Goal: Transaction & Acquisition: Purchase product/service

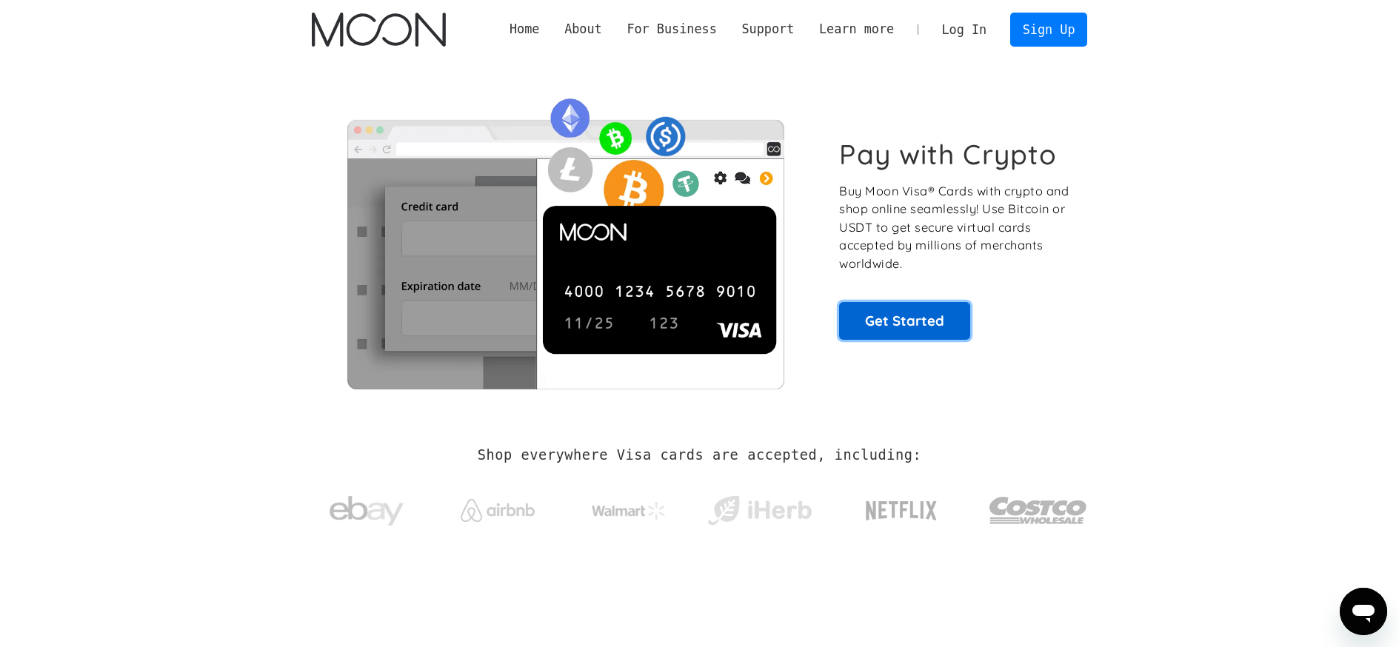
click at [892, 322] on link "Get Started" at bounding box center [904, 320] width 131 height 37
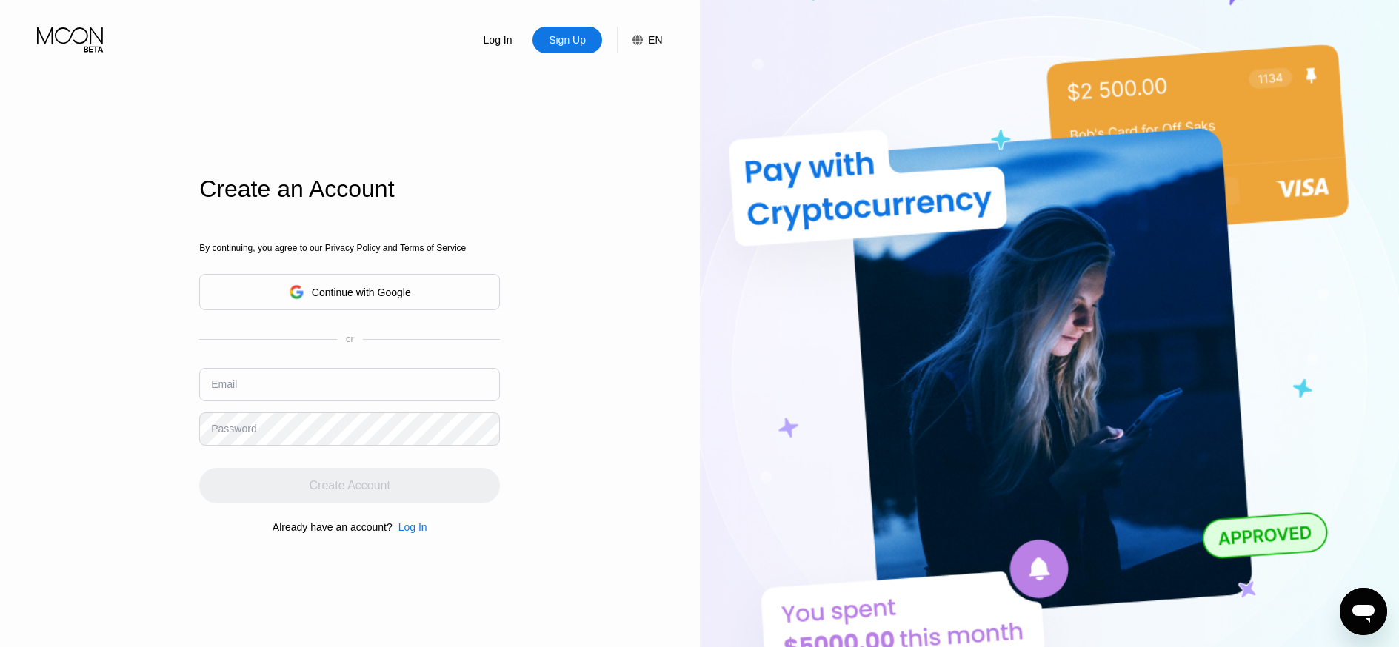
click at [408, 290] on div "Continue with Google" at bounding box center [361, 293] width 99 height 12
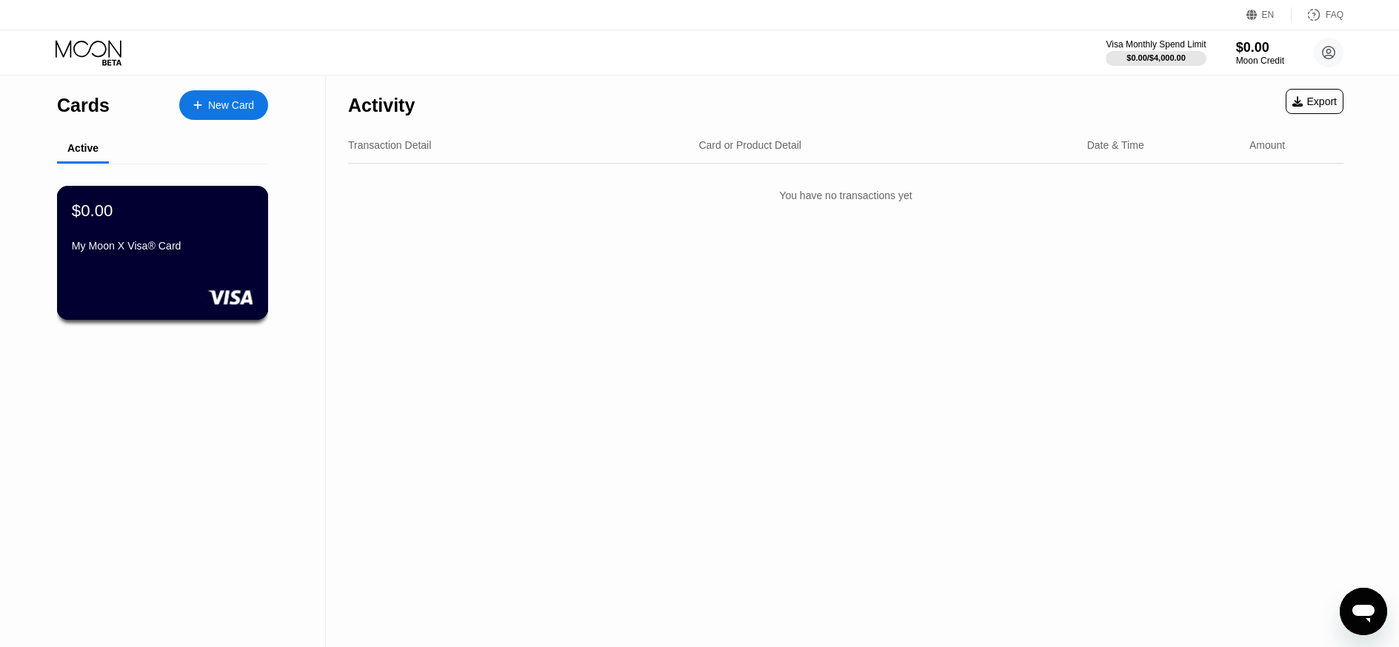
click at [171, 238] on div "$0.00 My Moon X Visa® Card" at bounding box center [162, 229] width 181 height 57
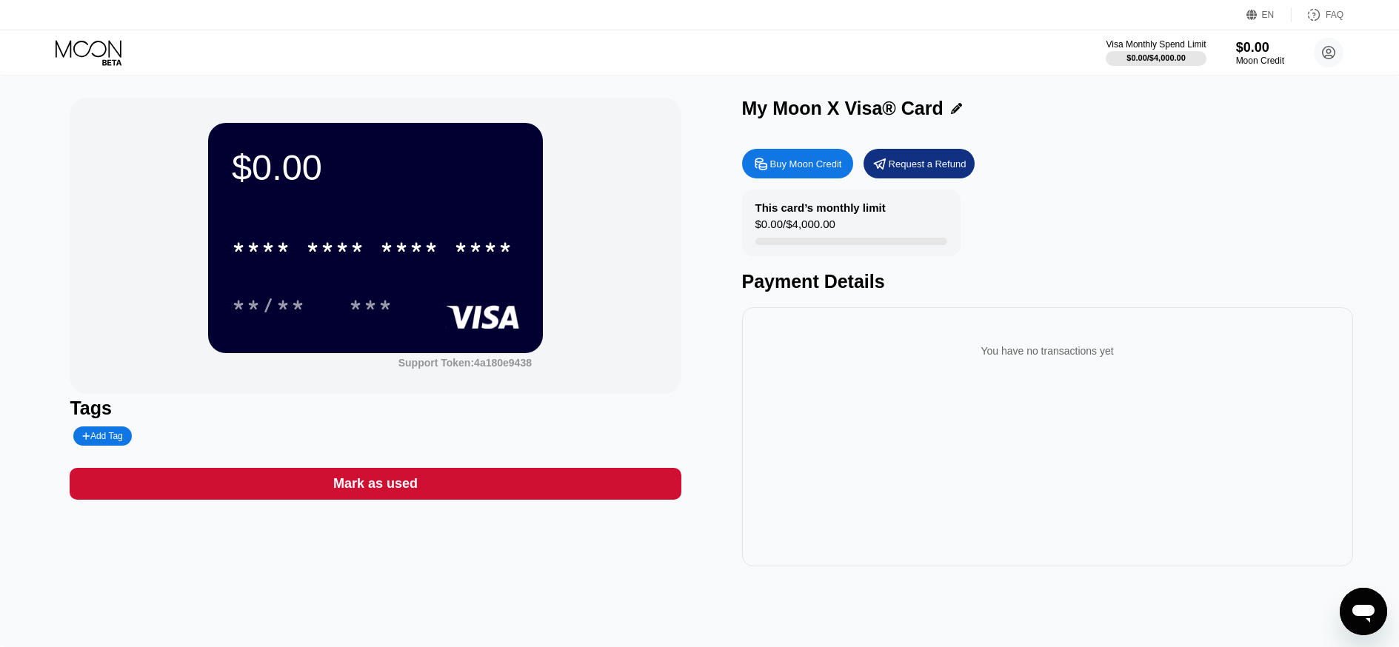
click at [809, 169] on div "Buy Moon Credit" at bounding box center [806, 164] width 72 height 13
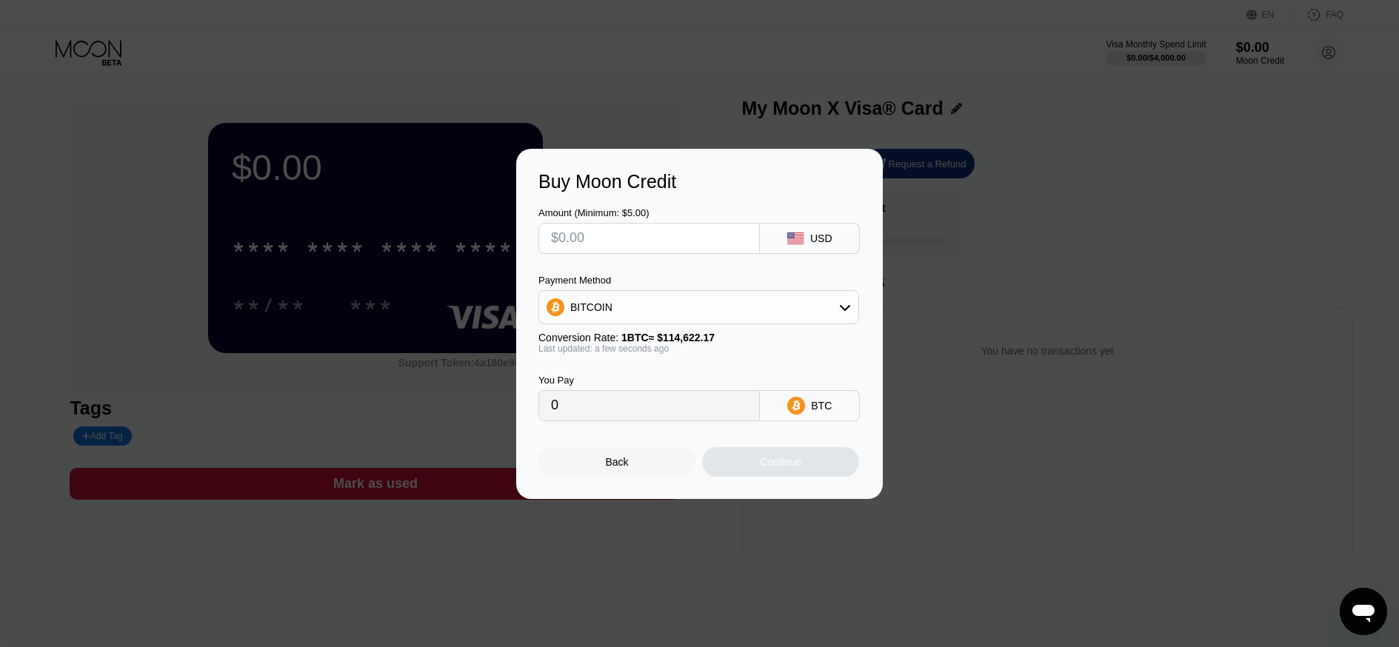
click at [675, 237] on input "text" at bounding box center [649, 239] width 196 height 30
type input "$2"
type input "0.00001745"
type input "$20"
type input "0.00017449"
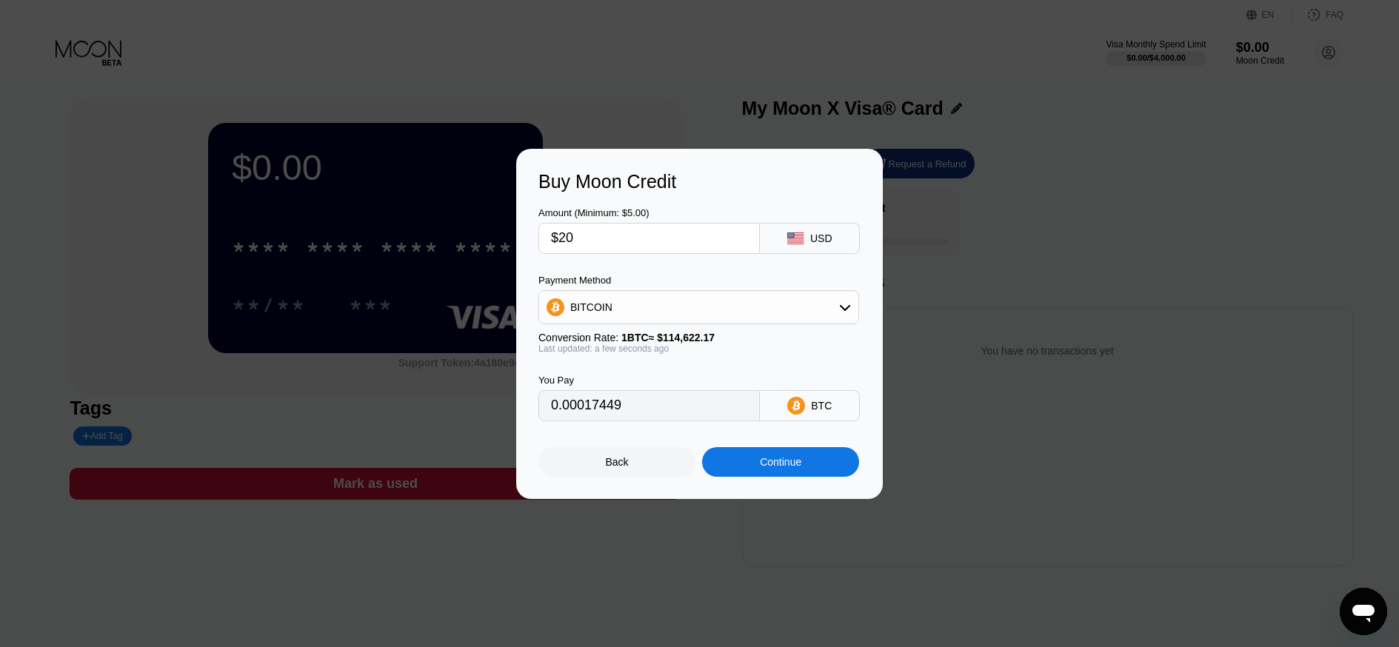
type input "$20"
click at [725, 313] on div "BITCOIN" at bounding box center [698, 308] width 319 height 30
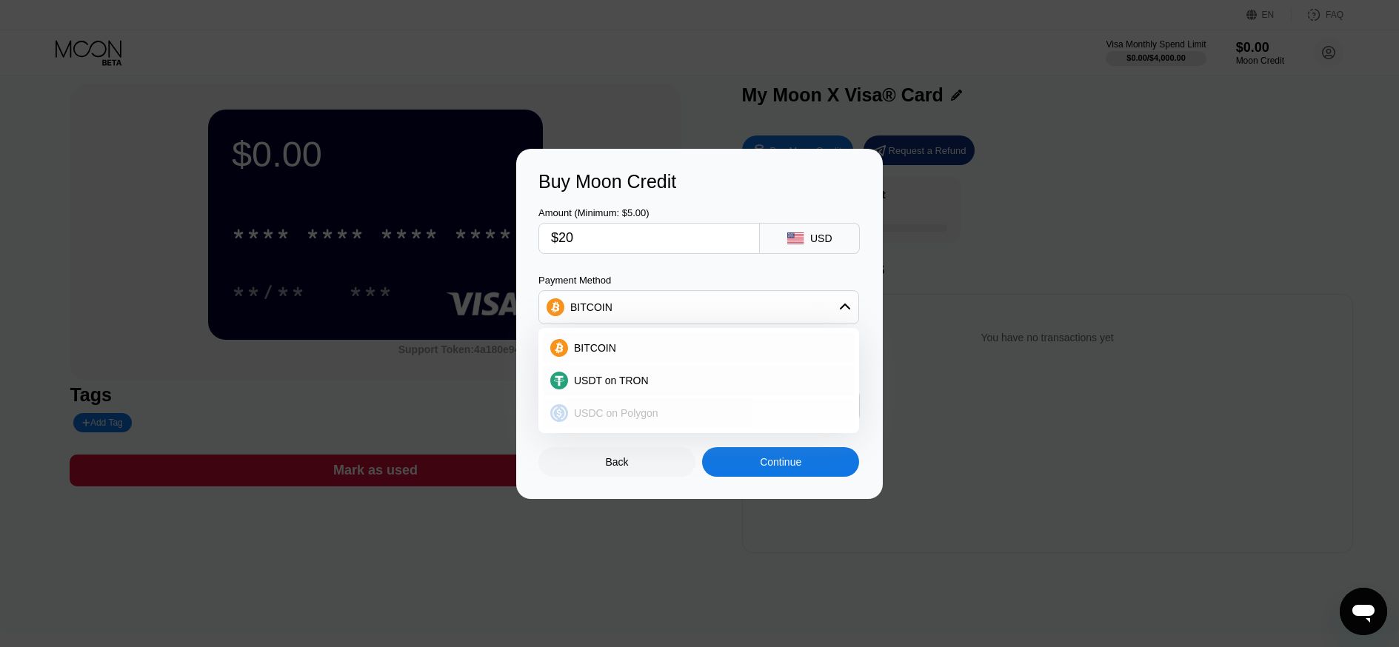
scroll to position [48, 0]
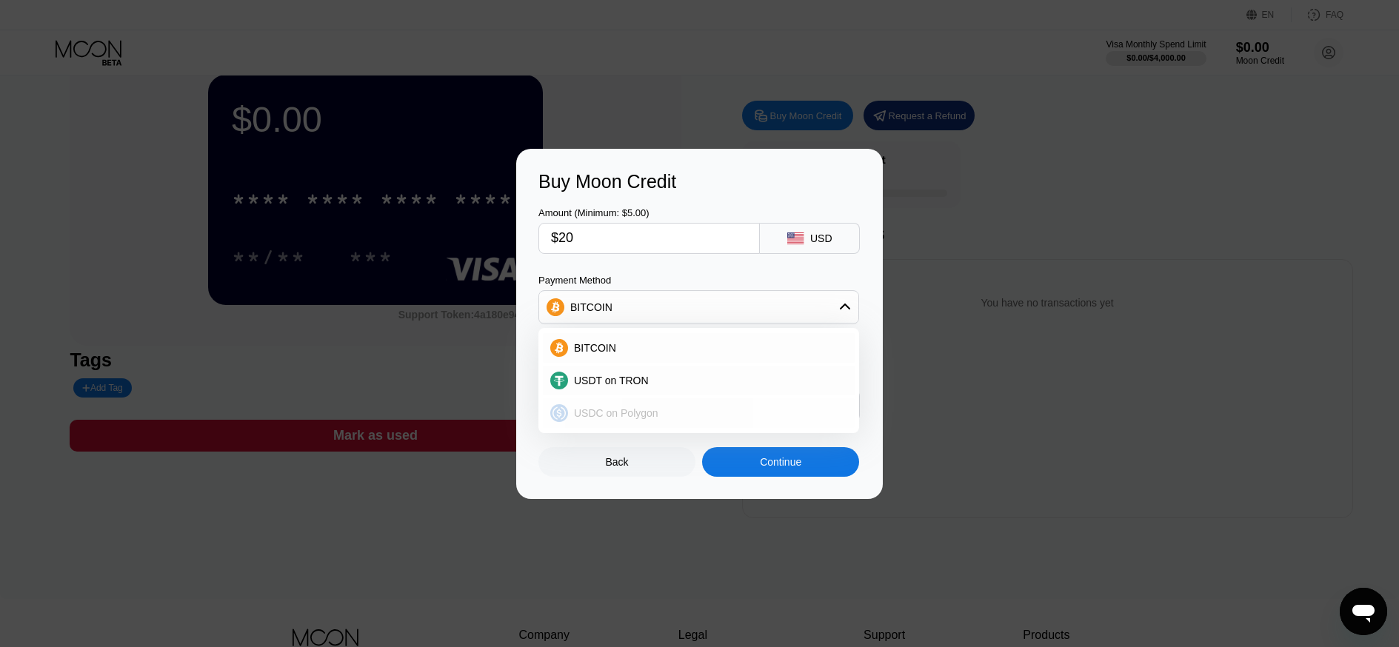
click at [662, 410] on div "USDC on Polygon" at bounding box center [707, 413] width 279 height 12
type input "20.00000000"
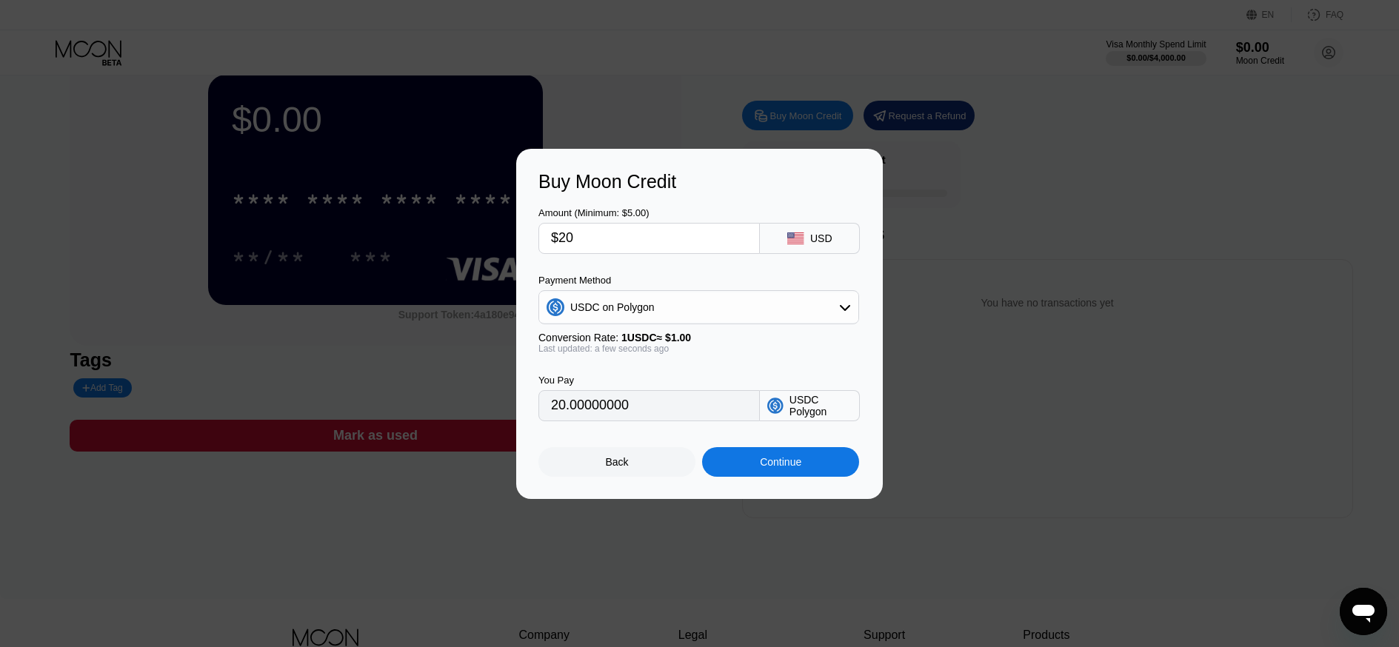
click at [771, 459] on div "Continue" at bounding box center [780, 462] width 41 height 12
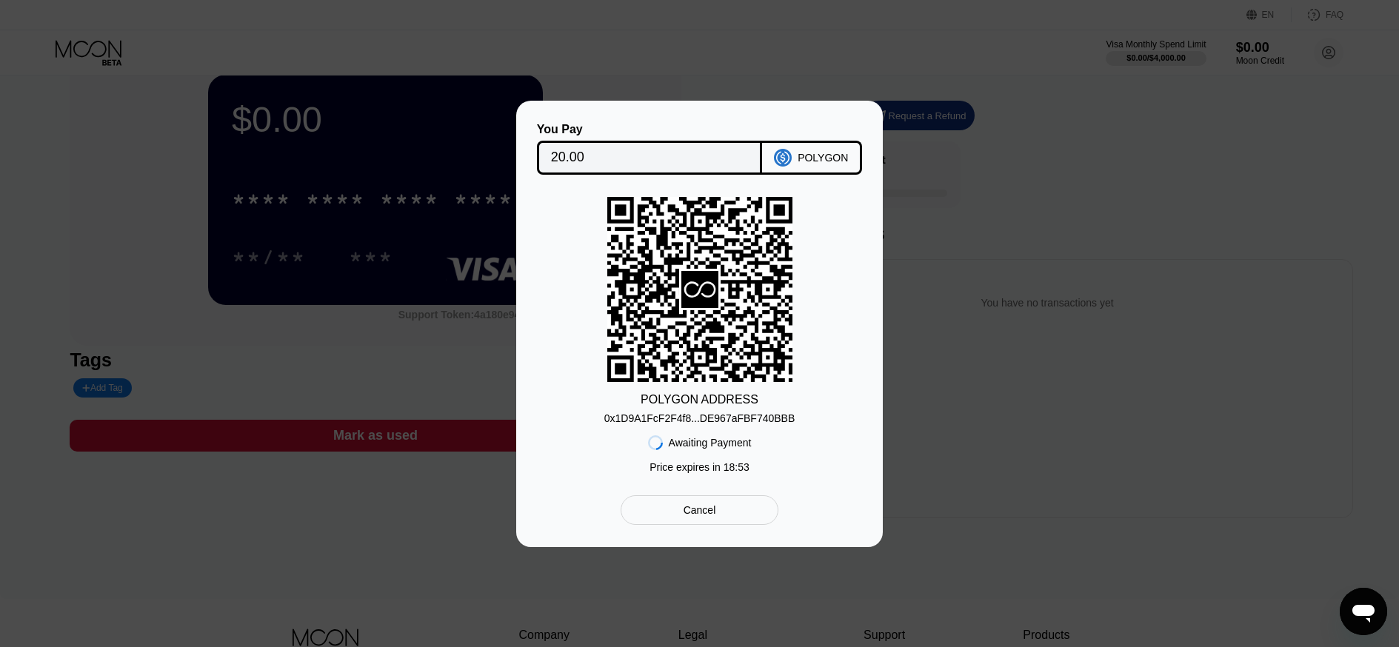
click at [707, 507] on div "Cancel" at bounding box center [700, 510] width 33 height 13
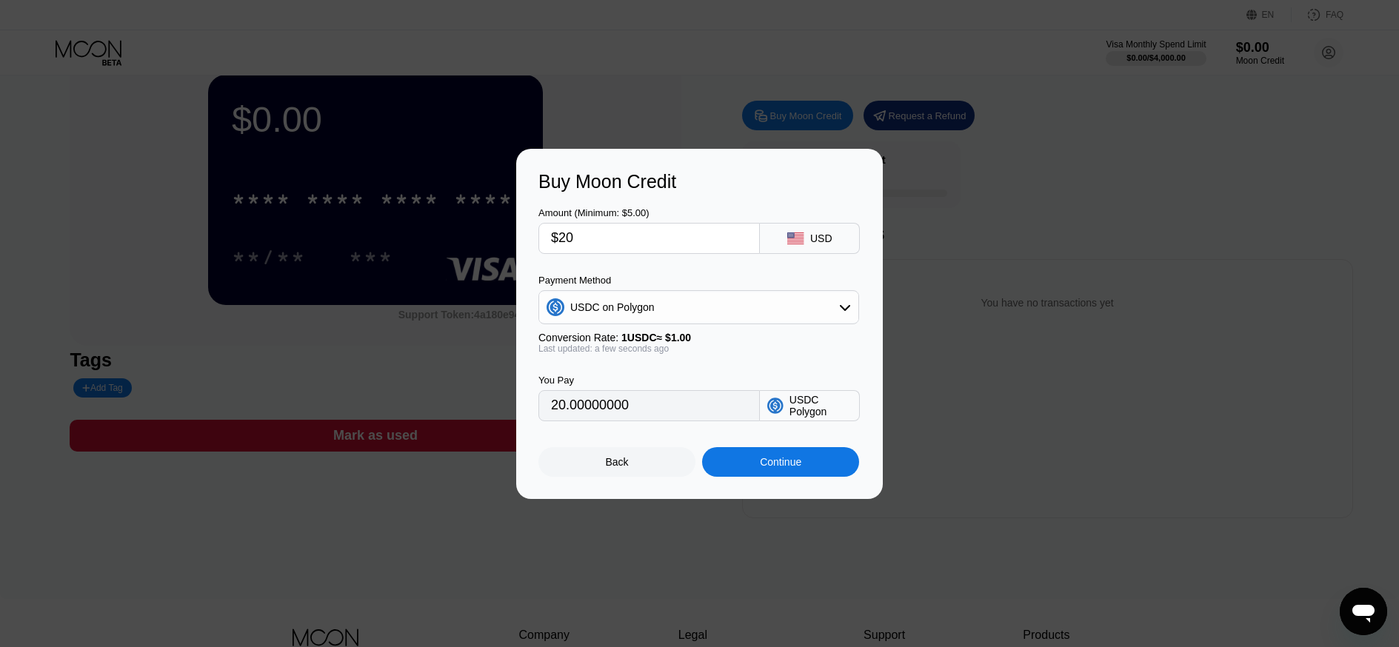
click at [669, 465] on div "Back" at bounding box center [616, 462] width 157 height 30
